Goal: Information Seeking & Learning: Find specific fact

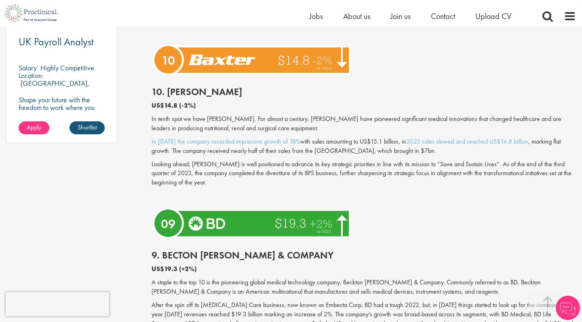
scroll to position [630, 0]
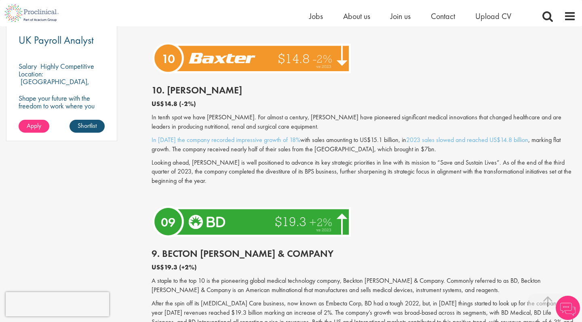
click at [180, 85] on h2 "10. [PERSON_NAME]" at bounding box center [363, 90] width 424 height 11
click at [215, 55] on img at bounding box center [252, 58] width 202 height 38
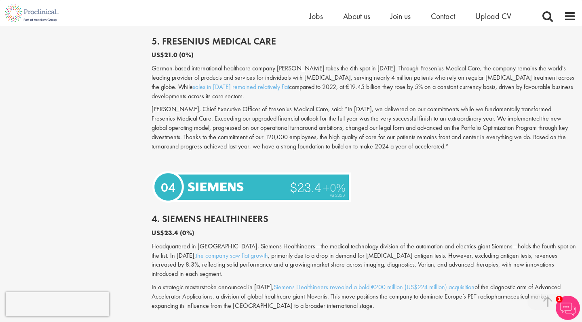
scroll to position [1643, 0]
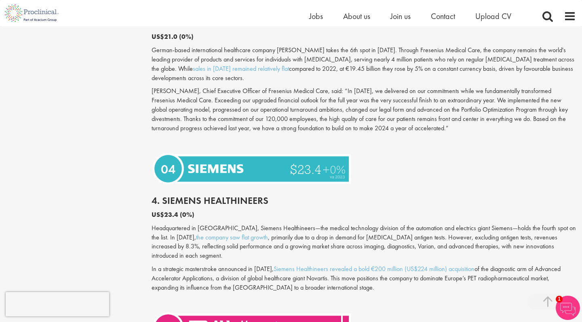
click at [191, 195] on h2 "4. Siemens Healthineers" at bounding box center [363, 200] width 424 height 11
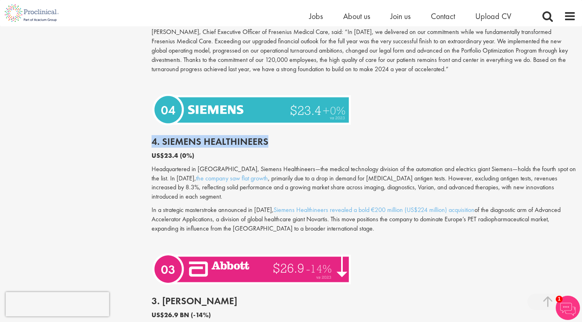
scroll to position [1702, 0]
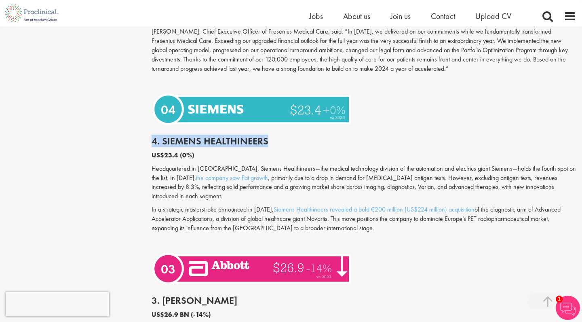
copy div "4. Siemens Healthineers"
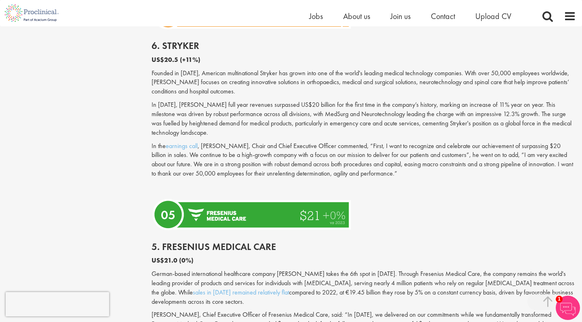
scroll to position [1508, 0]
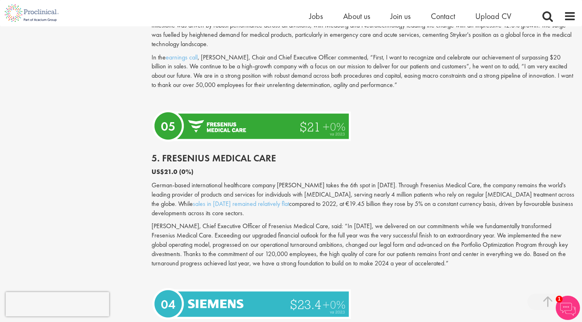
click at [195, 153] on h2 "5. Fresenius Medical Care" at bounding box center [363, 158] width 424 height 11
copy div "5. Fresenius Medical Care"
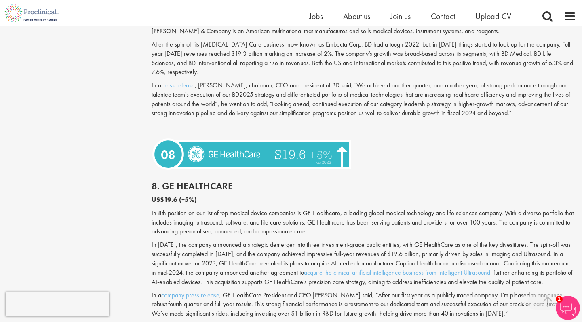
scroll to position [744, 0]
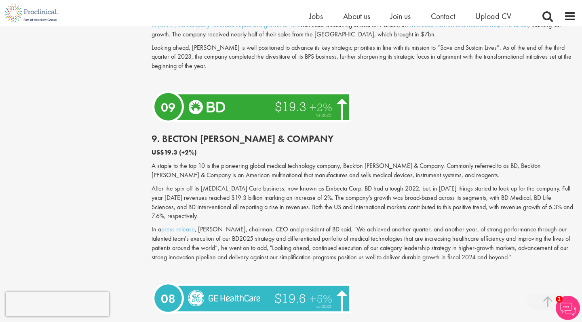
click at [237, 133] on h2 "9. Becton [PERSON_NAME] & Company" at bounding box center [363, 138] width 424 height 11
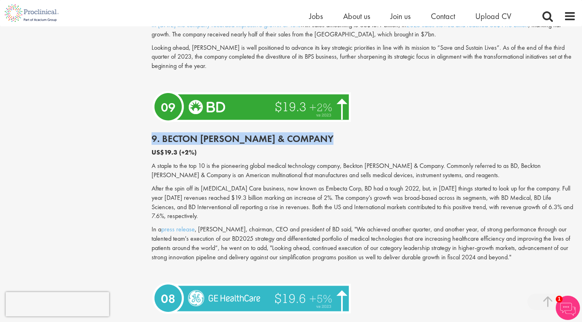
click at [237, 133] on h2 "9. Becton [PERSON_NAME] & Company" at bounding box center [363, 138] width 424 height 11
copy div "9. Becton [PERSON_NAME] & Company"
